Goal: Task Accomplishment & Management: Manage account settings

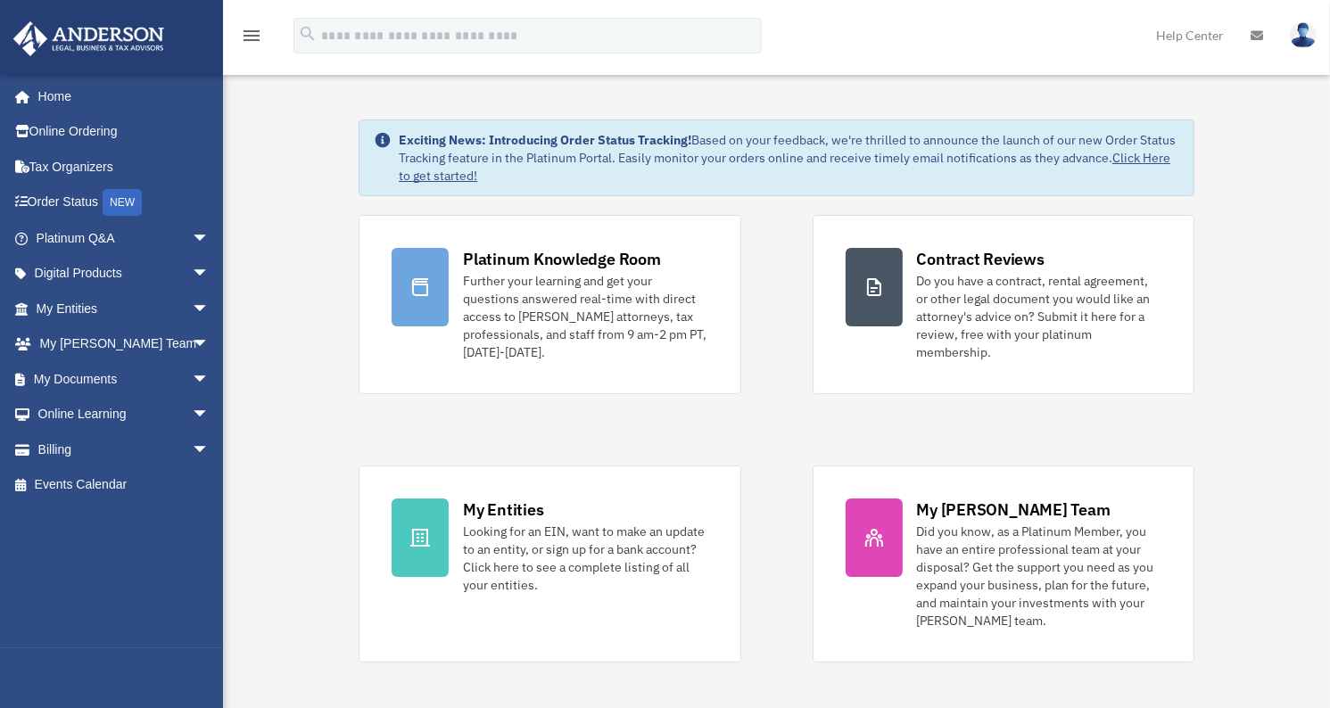
click at [1302, 32] on img at bounding box center [1303, 35] width 27 height 26
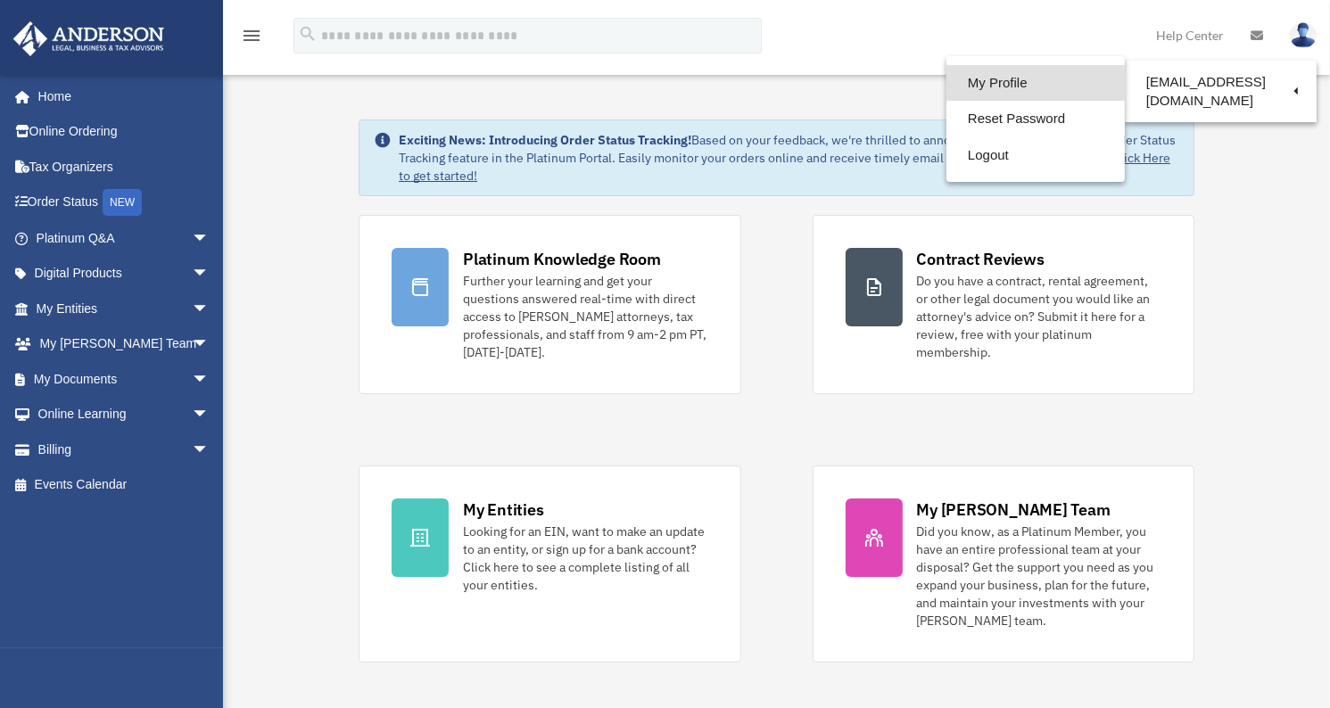
click at [1024, 79] on link "My Profile" at bounding box center [1036, 83] width 178 height 37
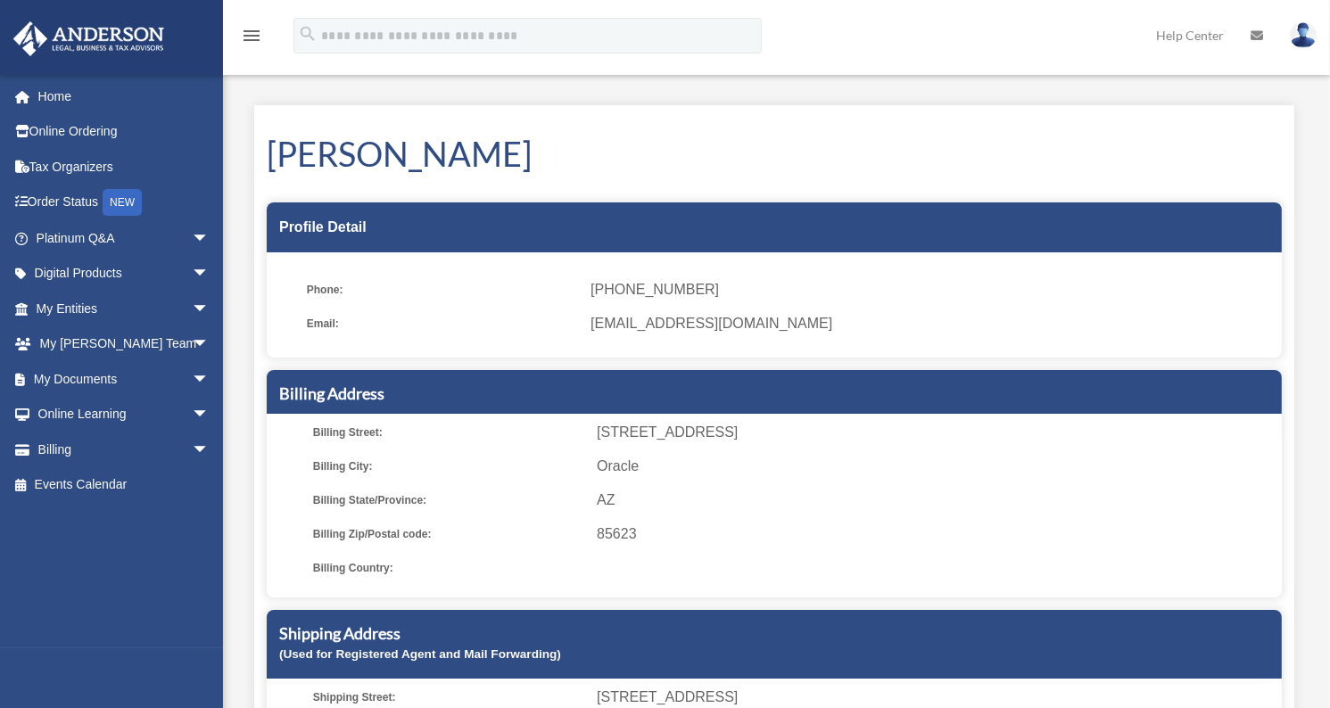
click at [674, 322] on span "[EMAIL_ADDRESS][DOMAIN_NAME]" at bounding box center [930, 323] width 679 height 25
